Goal: Information Seeking & Learning: Learn about a topic

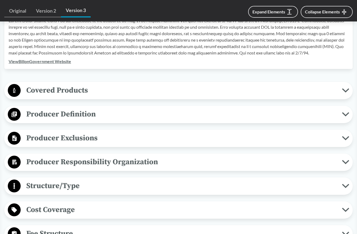
scroll to position [188, 0]
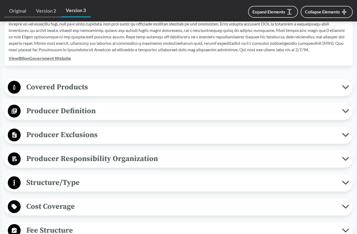
click at [337, 86] on span "Covered Products" at bounding box center [181, 87] width 321 height 12
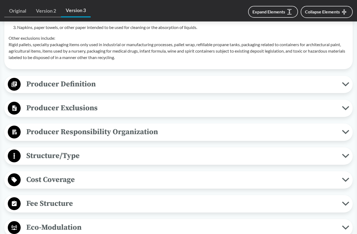
scroll to position [375, 0]
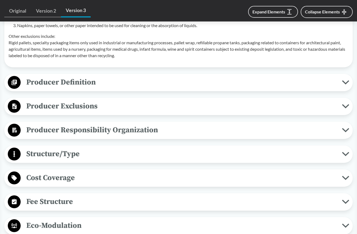
click at [341, 81] on span "Producer Definition" at bounding box center [181, 82] width 321 height 12
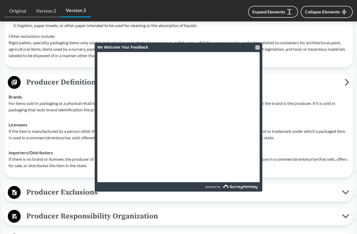
click at [257, 48] on div at bounding box center [257, 47] width 4 height 4
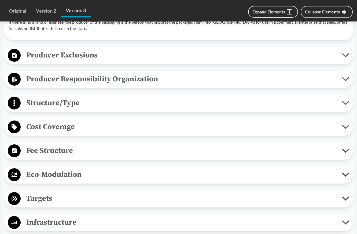
scroll to position [500, 0]
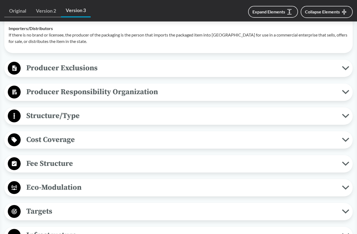
click at [342, 92] on icon at bounding box center [345, 92] width 7 height 4
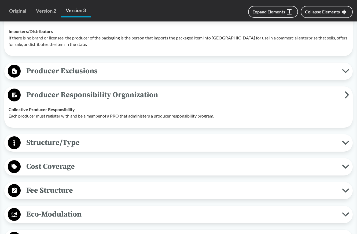
click at [344, 70] on icon at bounding box center [345, 71] width 7 height 4
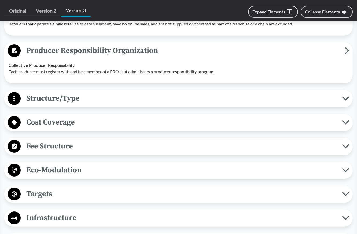
scroll to position [645, 0]
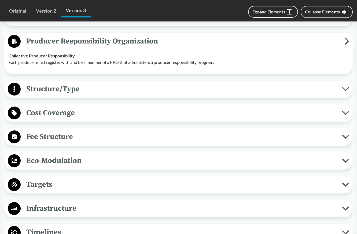
click at [352, 88] on div "Structure/Type Financial and Partial Operational A PRO must provide for the col…" at bounding box center [178, 88] width 348 height 17
click at [341, 88] on span "Structure/Type" at bounding box center [181, 89] width 321 height 12
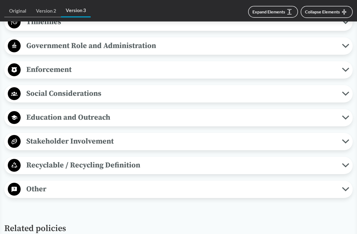
scroll to position [907, 0]
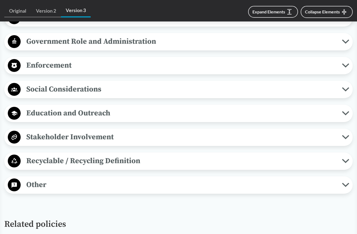
click at [341, 92] on span "Social Considerations" at bounding box center [181, 89] width 321 height 12
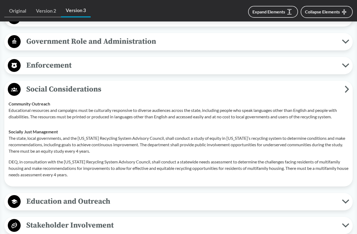
click at [341, 67] on span "Enforcement" at bounding box center [181, 65] width 321 height 12
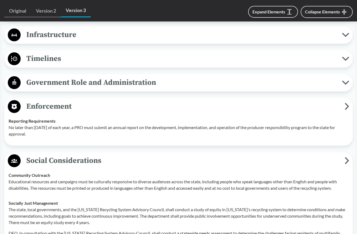
scroll to position [827, 0]
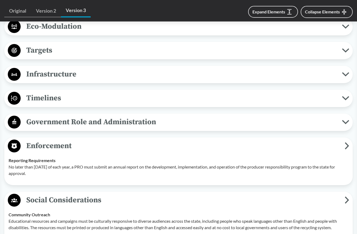
click at [346, 54] on button "Targets" at bounding box center [178, 51] width 345 height 14
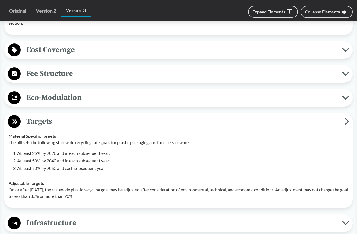
scroll to position [746, 0]
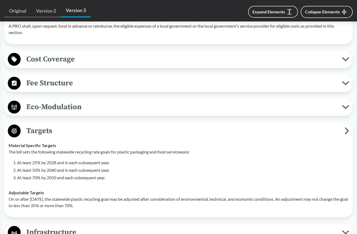
click at [343, 82] on icon at bounding box center [346, 83] width 6 height 3
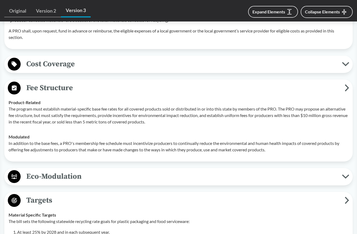
scroll to position [719, 0]
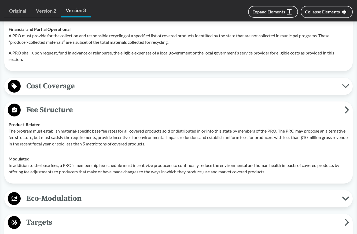
click at [343, 84] on icon at bounding box center [345, 86] width 7 height 4
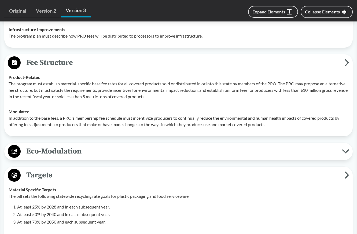
scroll to position [880, 0]
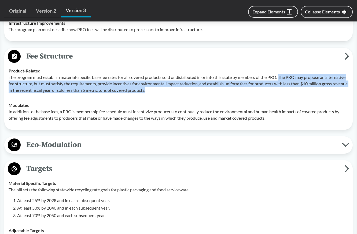
drag, startPoint x: 281, startPoint y: 76, endPoint x: 290, endPoint y: 93, distance: 18.3
click at [290, 93] on p "The program must establish material-specific base fee rates for all covered pro…" at bounding box center [179, 83] width 340 height 19
copy p "The PRO may propose an alternative fee structure, but must satisfy the requirem…"
